Goal: Navigation & Orientation: Find specific page/section

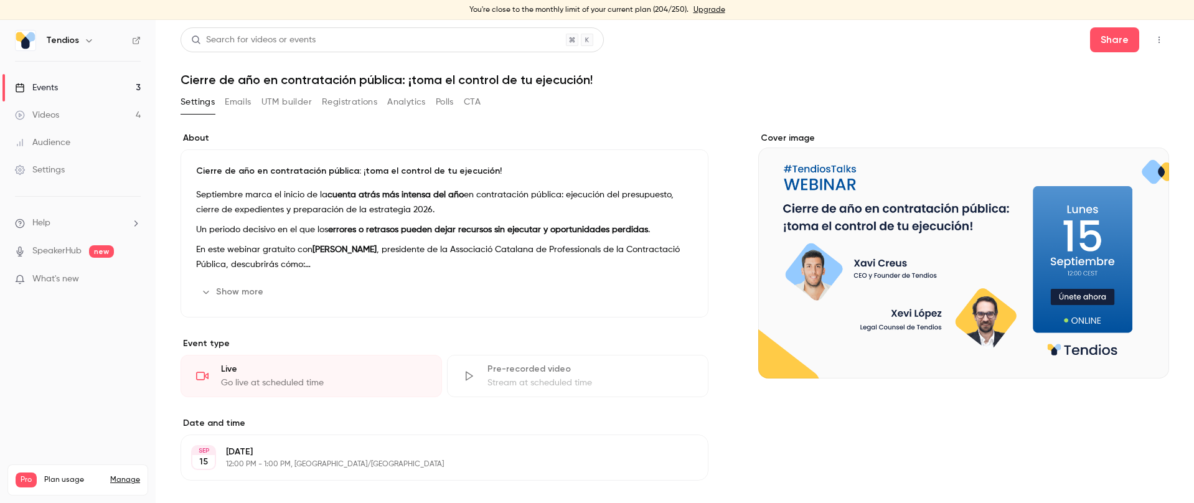
click at [65, 139] on div "Audience" at bounding box center [42, 142] width 55 height 12
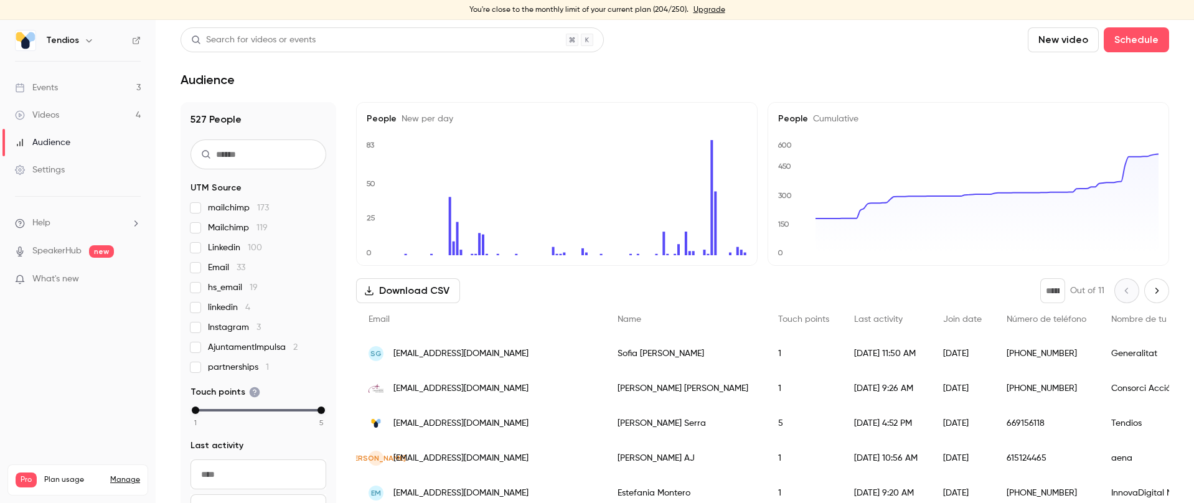
click at [89, 344] on nav "Tendios Events 3 Videos 4 Audience Settings Help SpeakerHub new What's new Pro …" at bounding box center [78, 261] width 156 height 483
click at [61, 87] on link "Events 3" at bounding box center [78, 87] width 156 height 27
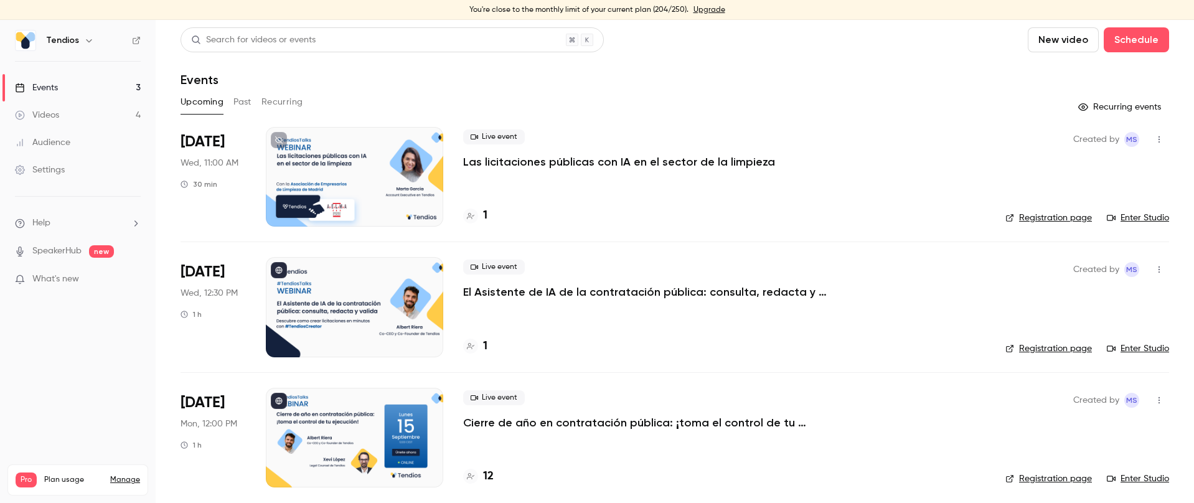
scroll to position [7, 0]
